Goal: Check status: Check status

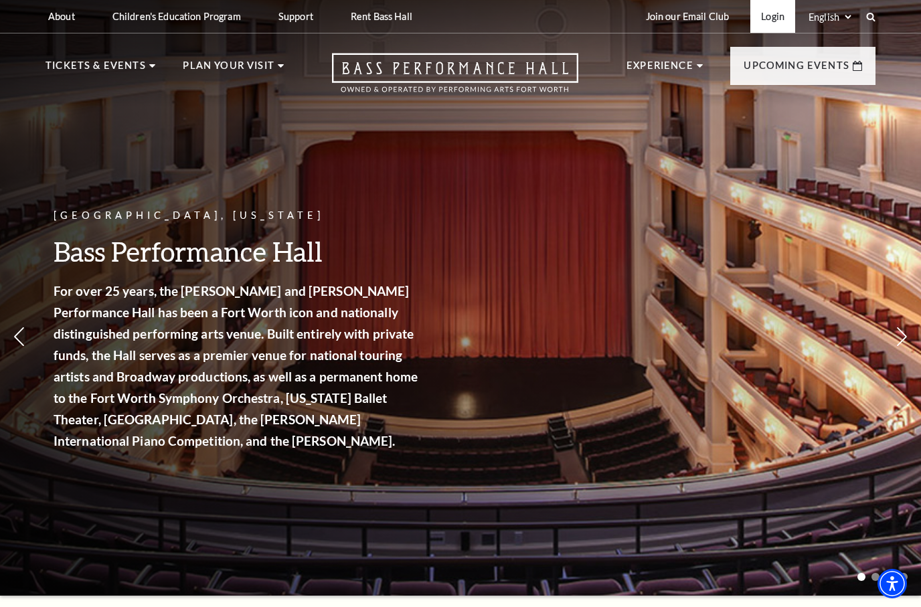
click at [766, 15] on link "Login" at bounding box center [772, 16] width 45 height 33
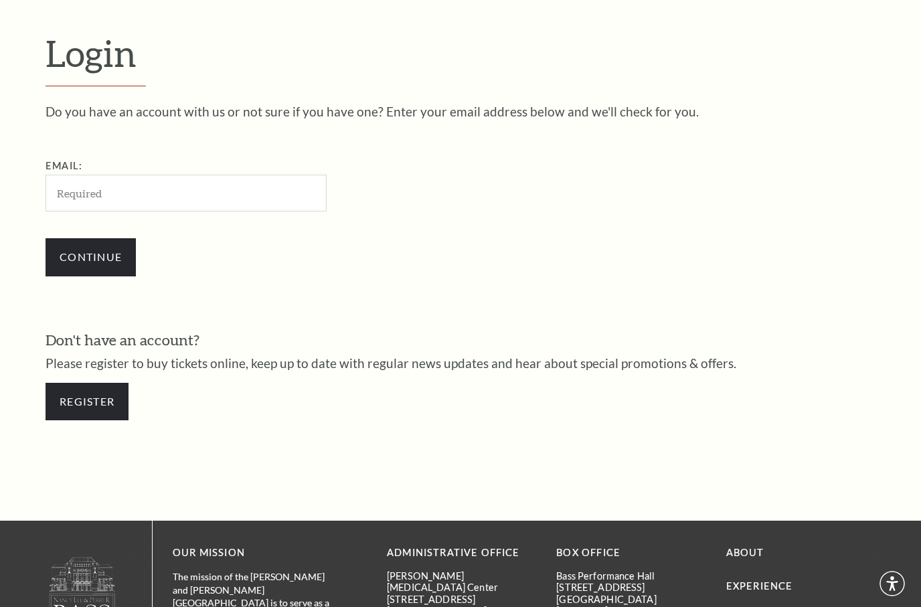
scroll to position [377, 0]
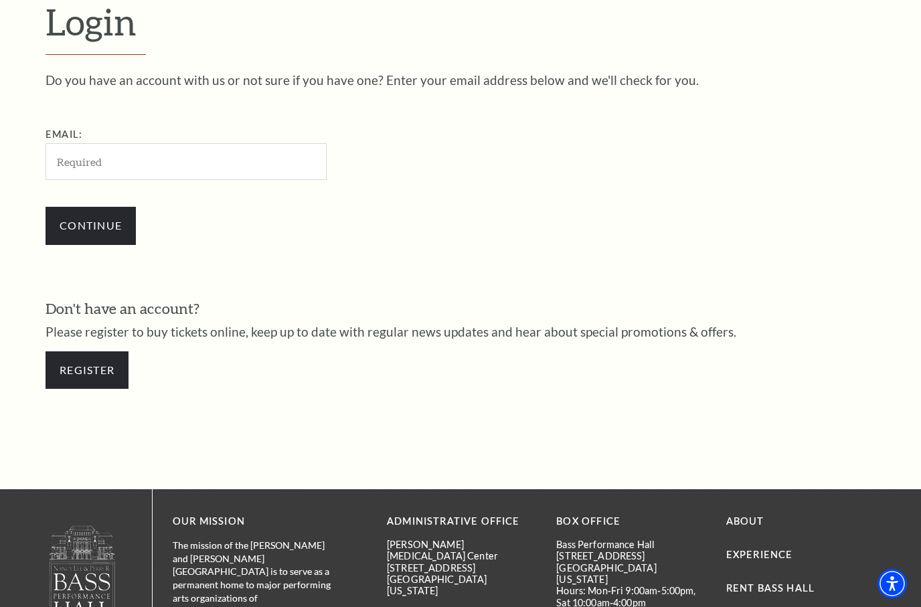
click at [201, 164] on input "Email:" at bounding box center [186, 161] width 281 height 37
type input "mrsrebeccahaynes@gmail.com"
click at [46, 207] on input "Continue" at bounding box center [91, 225] width 90 height 37
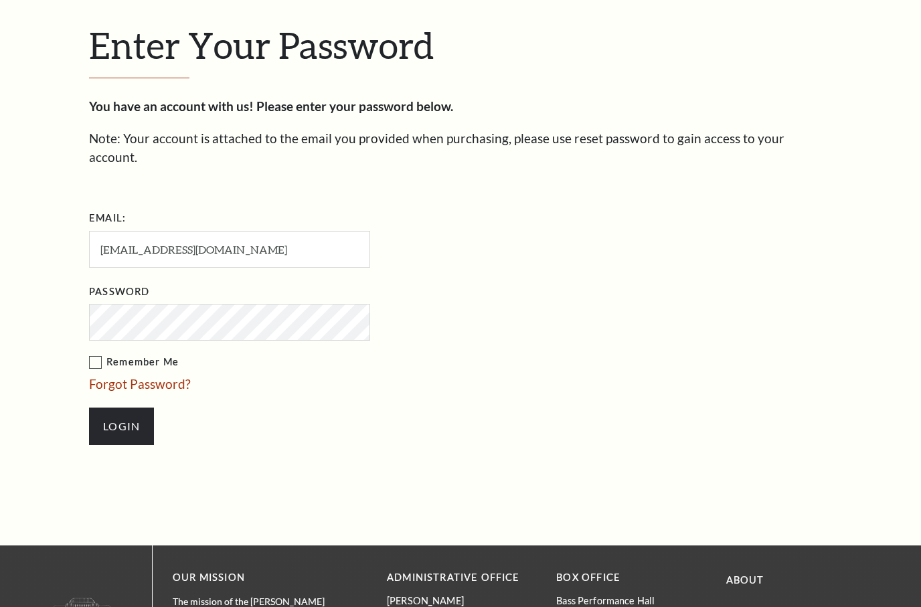
scroll to position [390, 0]
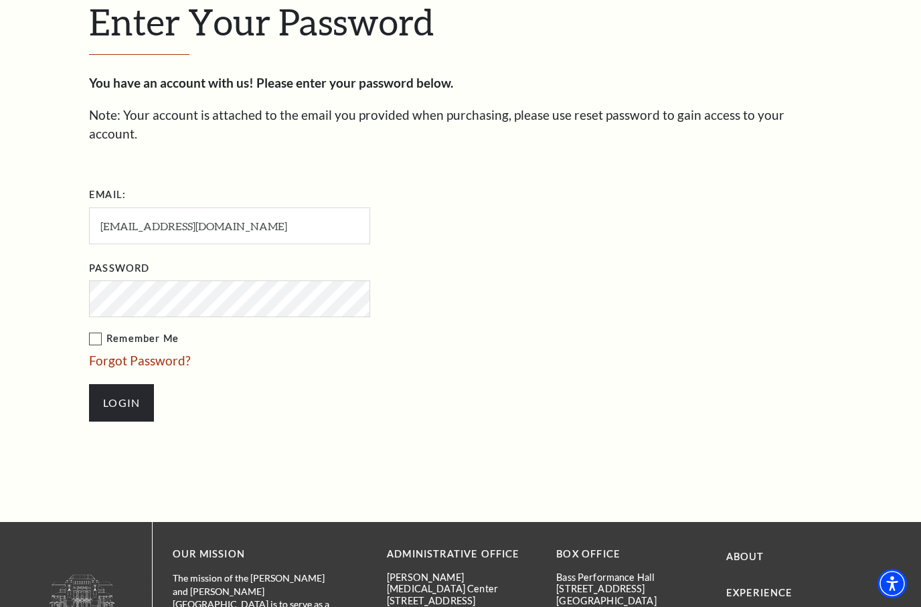
click at [89, 384] on input "Login" at bounding box center [121, 402] width 65 height 37
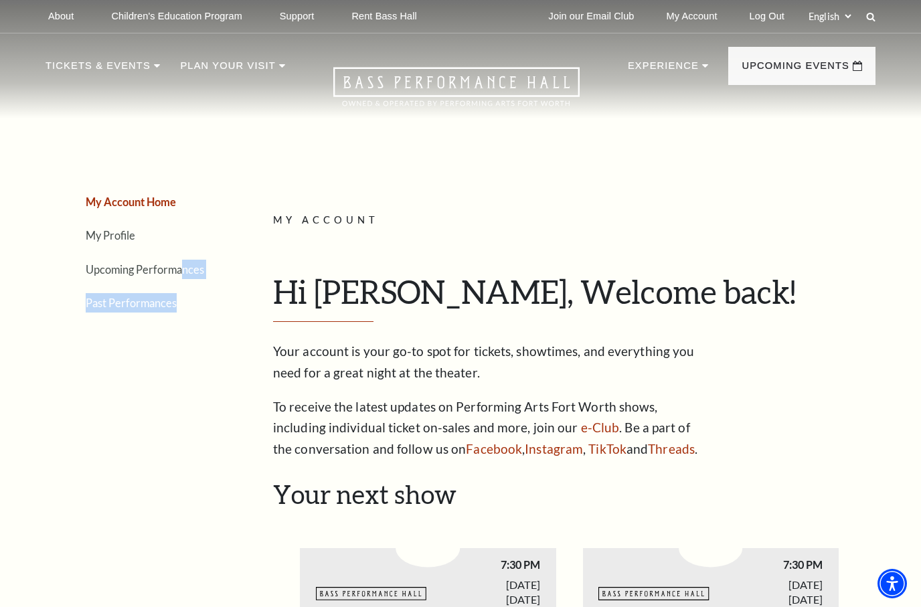
click at [186, 280] on ul "My Account Home My Profile Upcoming Performances Past Performances" at bounding box center [134, 252] width 177 height 120
click at [113, 263] on link "Upcoming Performances" at bounding box center [145, 269] width 118 height 13
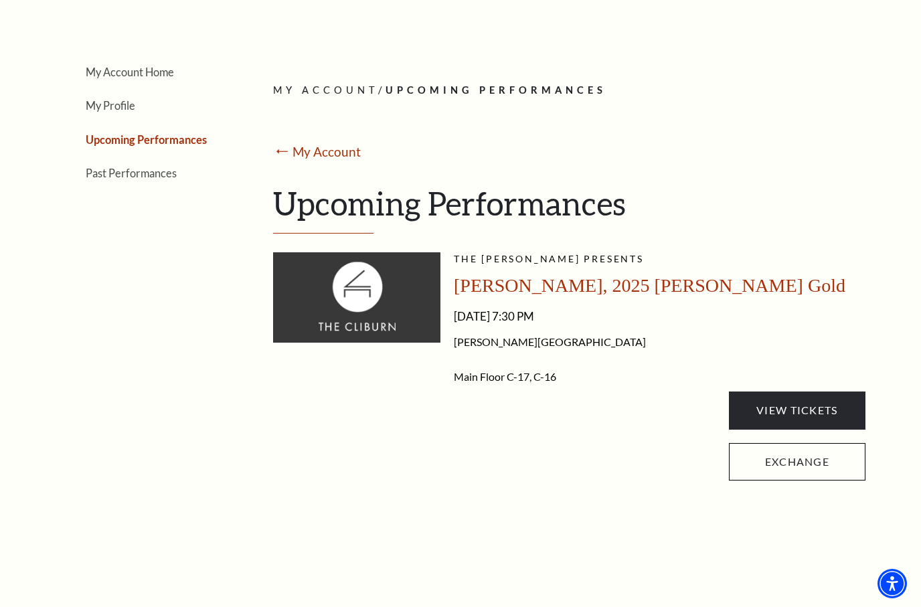
scroll to position [134, 0]
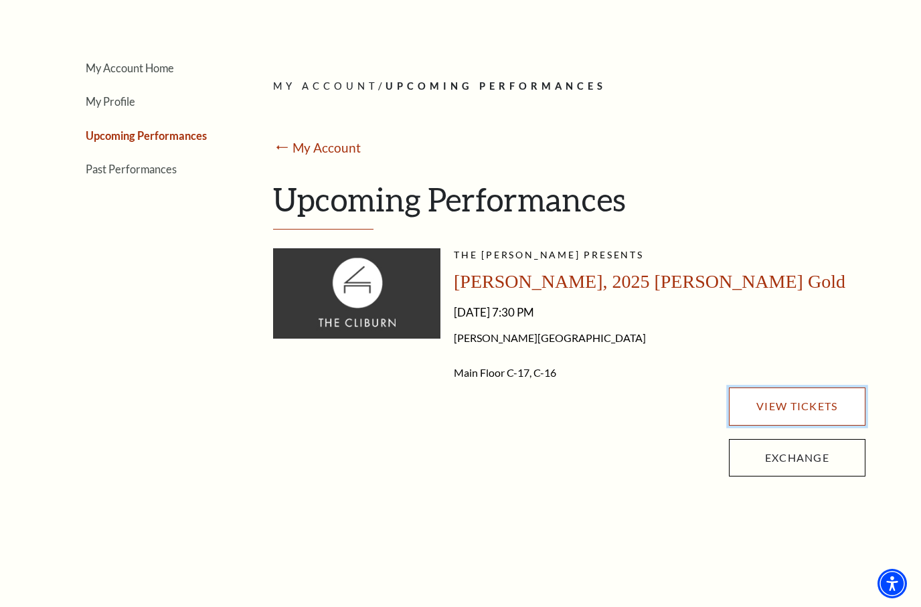
click at [803, 412] on link "View Tickets" at bounding box center [797, 406] width 137 height 37
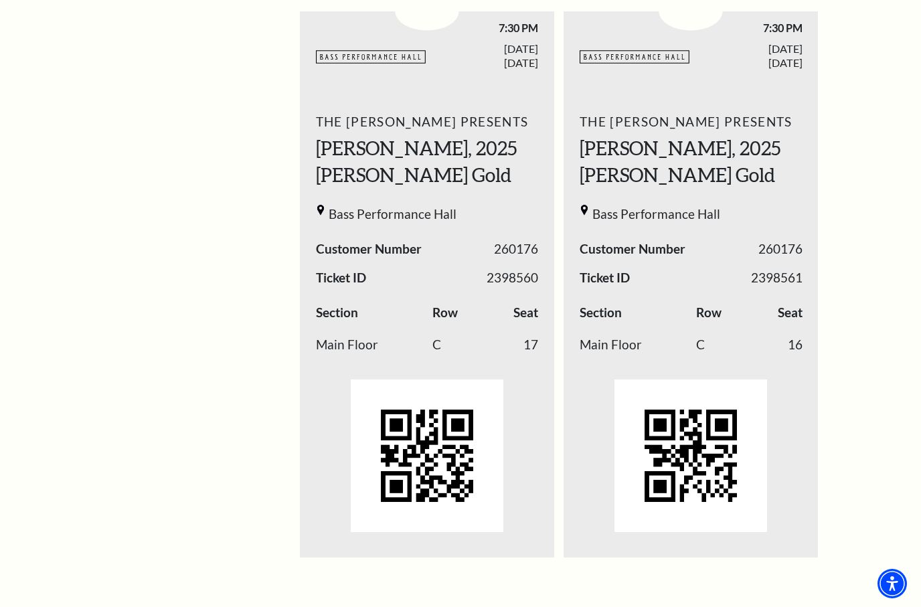
scroll to position [402, 0]
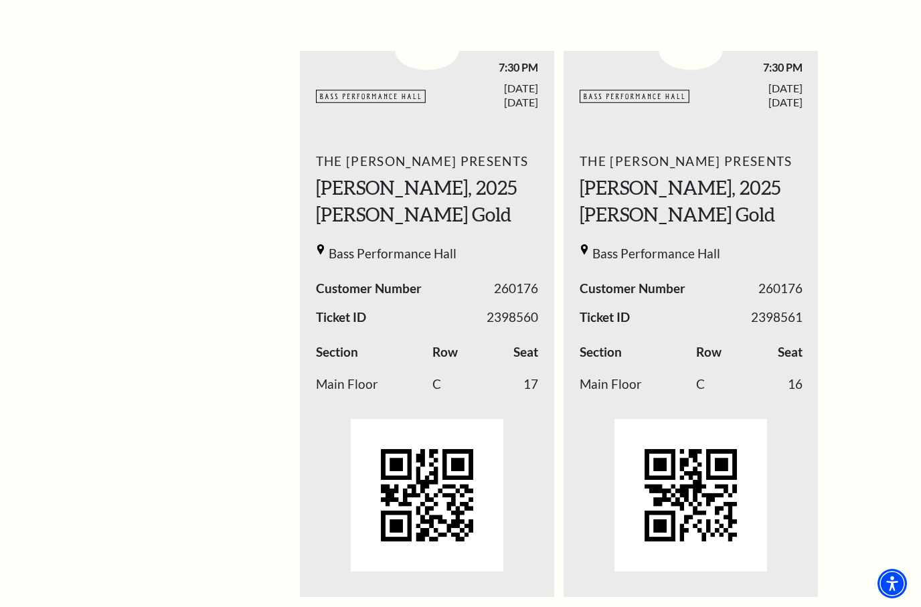
click at [426, 175] on h2 "Aristo Sham, 2025 Cliburn Gold" at bounding box center [427, 202] width 223 height 54
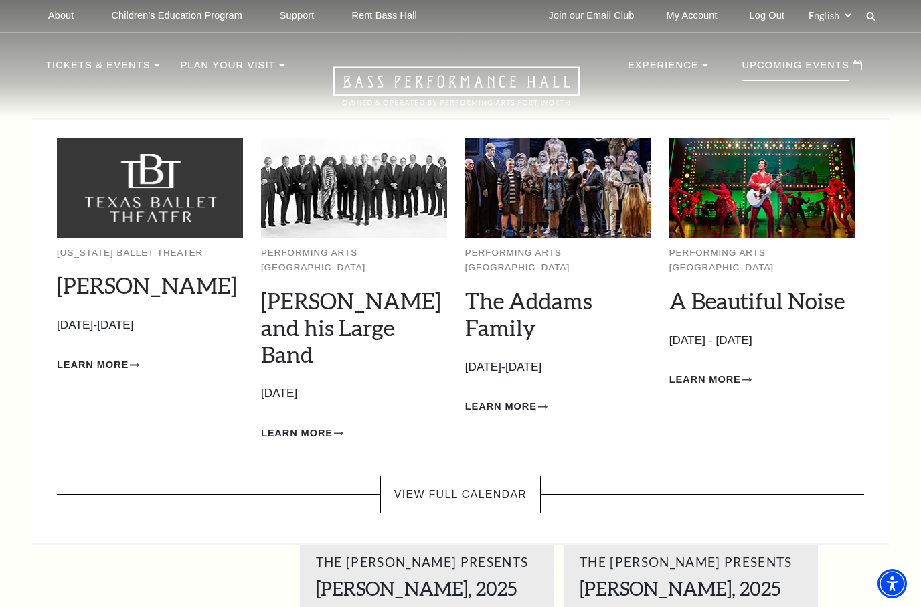
scroll to position [0, 0]
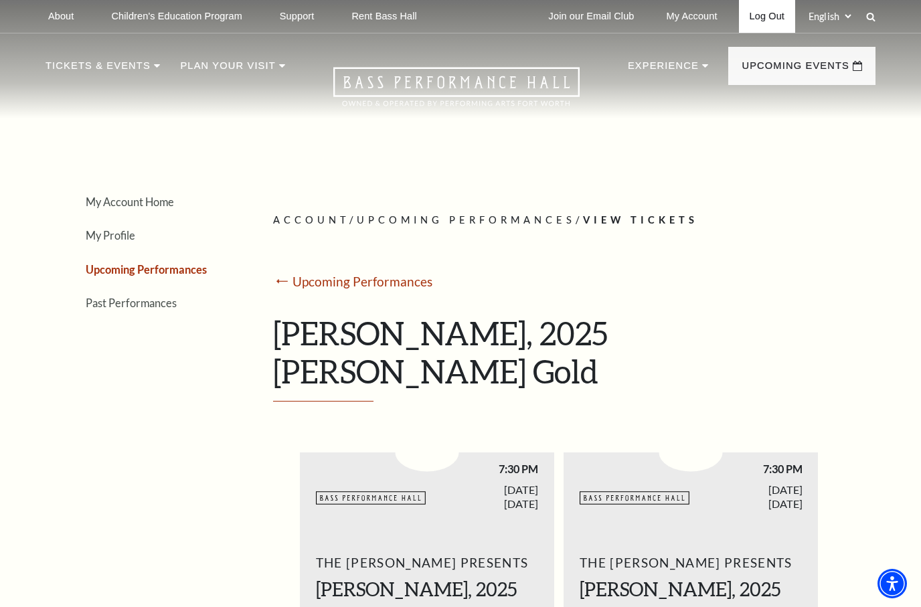
click at [748, 9] on link "Log Out" at bounding box center [767, 16] width 56 height 33
